Goal: Find contact information: Find contact information

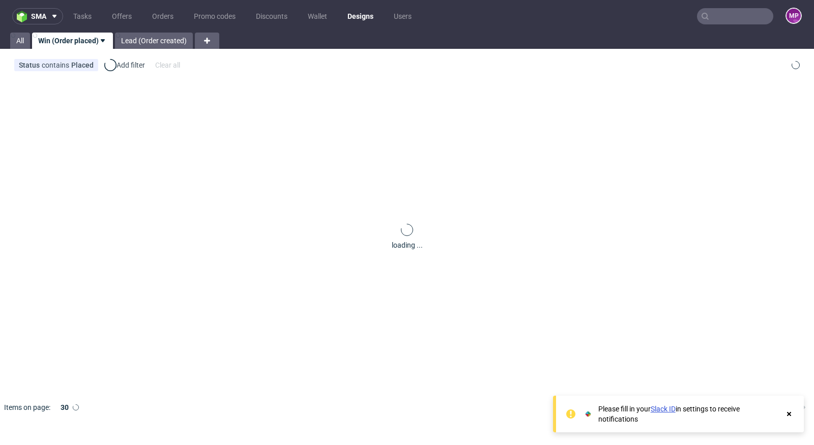
click at [721, 20] on input "text" at bounding box center [735, 16] width 76 height 16
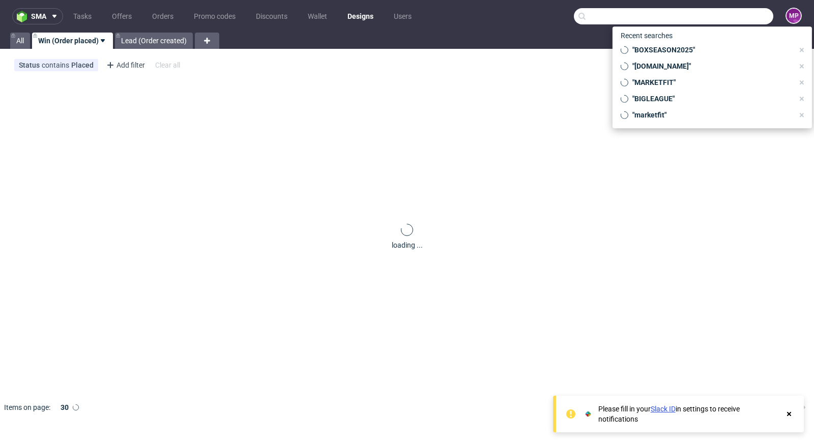
paste input "Upway"
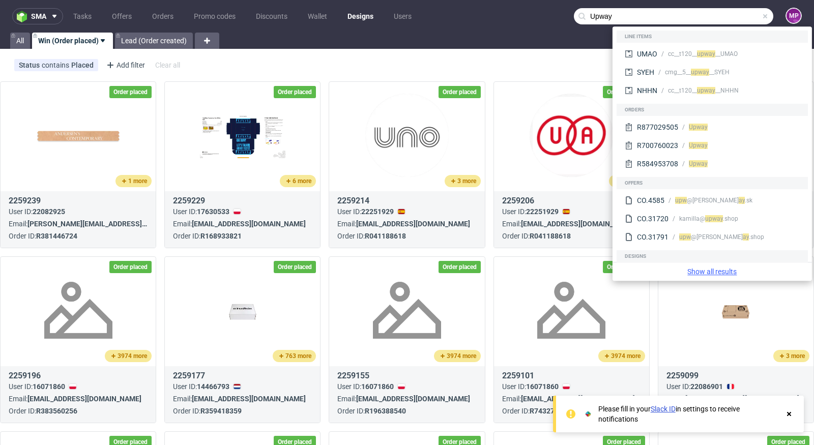
type input "Upway"
click at [697, 274] on link "Show all results" at bounding box center [711, 272] width 191 height 10
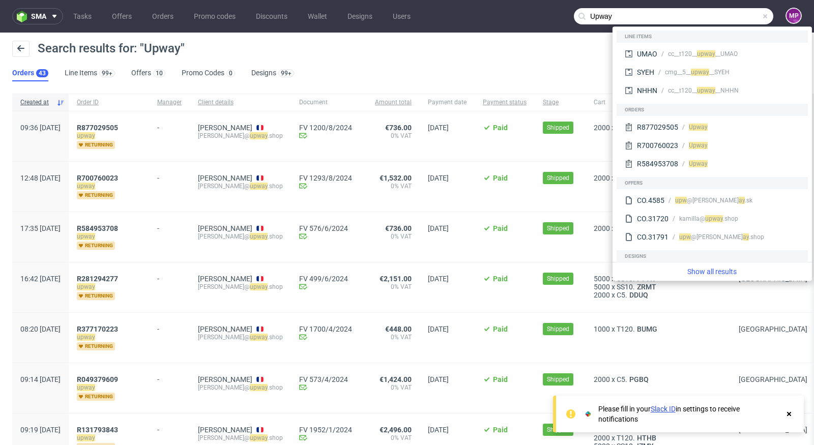
click at [374, 46] on div "Search results for: "Upway"" at bounding box center [406, 53] width 789 height 24
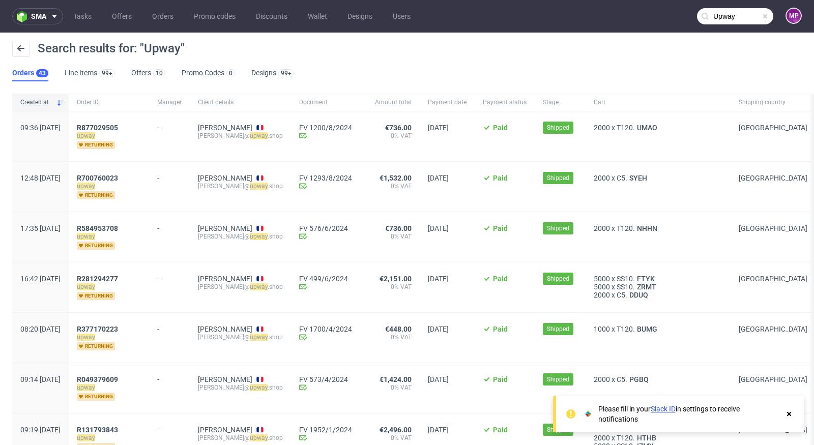
click at [224, 127] on div "[PERSON_NAME] [PERSON_NAME]@ upway .shop" at bounding box center [240, 136] width 101 height 50
click at [224, 126] on div "[PERSON_NAME] [PERSON_NAME]@ upway .shop" at bounding box center [240, 136] width 101 height 50
copy div "[PERSON_NAME]"
click at [331, 156] on div "FV 1200/8/2024 Invoice email Sent at [DATE]" at bounding box center [329, 136] width 76 height 50
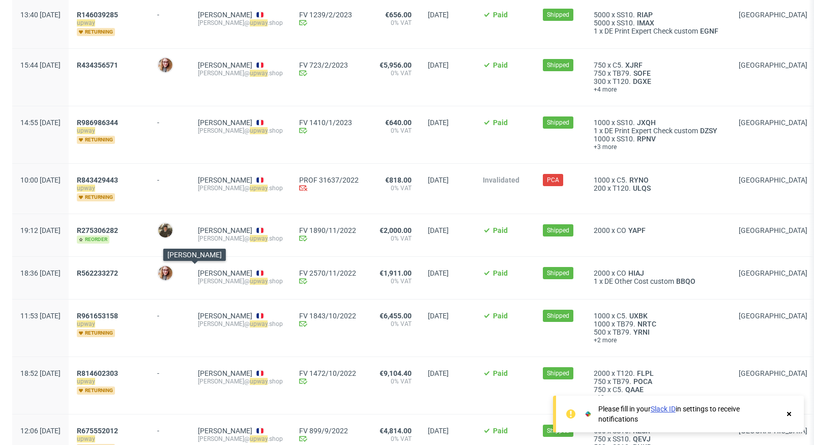
scroll to position [1238, 0]
